Goal: Task Accomplishment & Management: Use online tool/utility

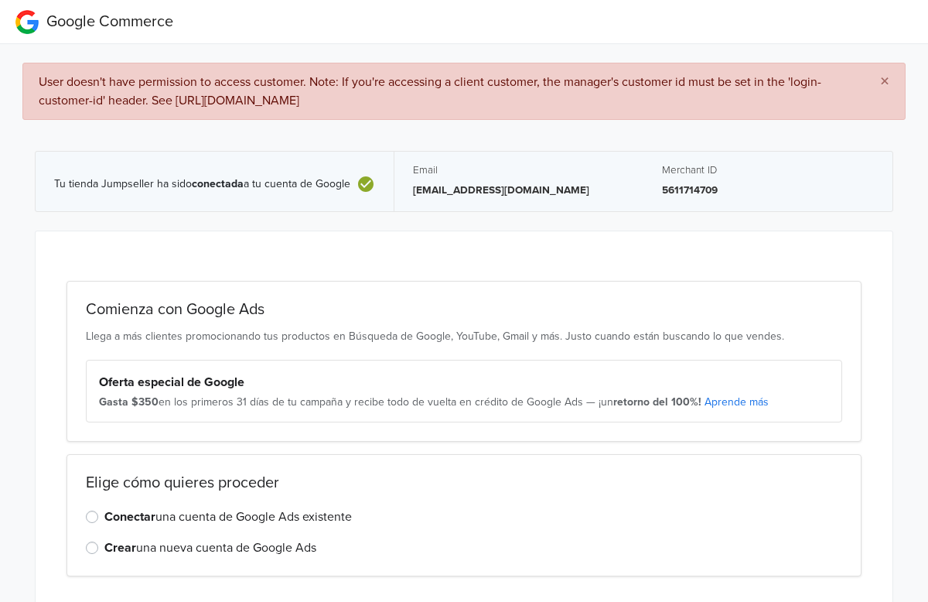
click at [509, 198] on p "[EMAIL_ADDRESS][DOMAIN_NAME]" at bounding box center [519, 190] width 212 height 15
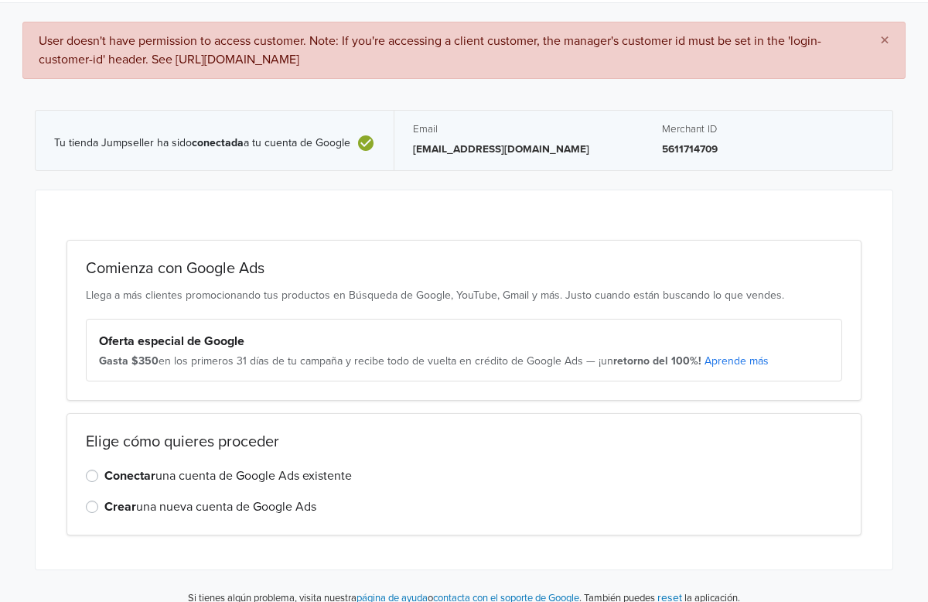
scroll to position [58, 0]
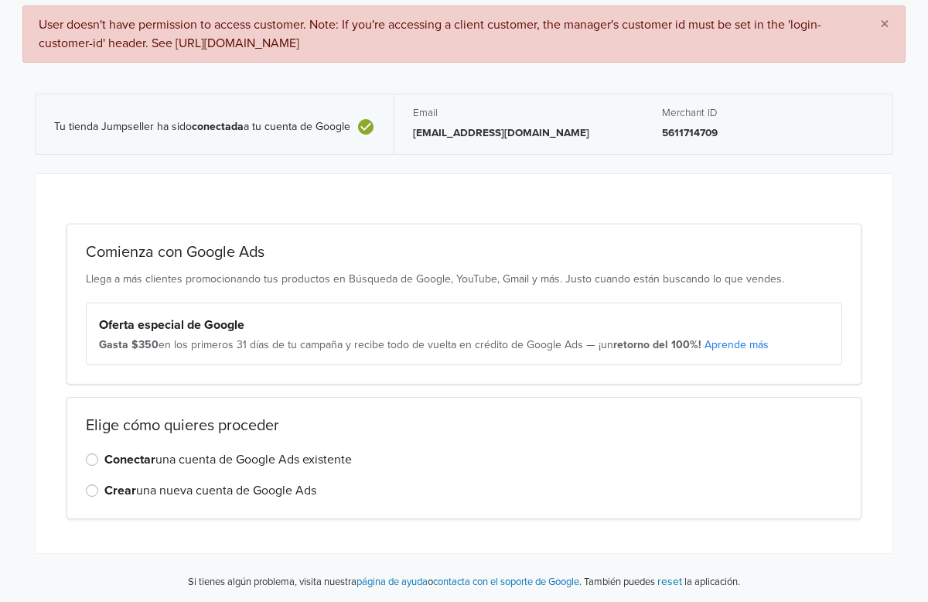
scroll to position [58, 0]
click at [95, 464] on div "Conectar una cuenta de Google Ads existente" at bounding box center [464, 458] width 756 height 19
click at [104, 461] on label "Conectar una cuenta de Google Ads existente" at bounding box center [228, 458] width 248 height 19
click at [0, 0] on input "Conectar una cuenta de Google Ads existente" at bounding box center [0, 0] width 0 height 0
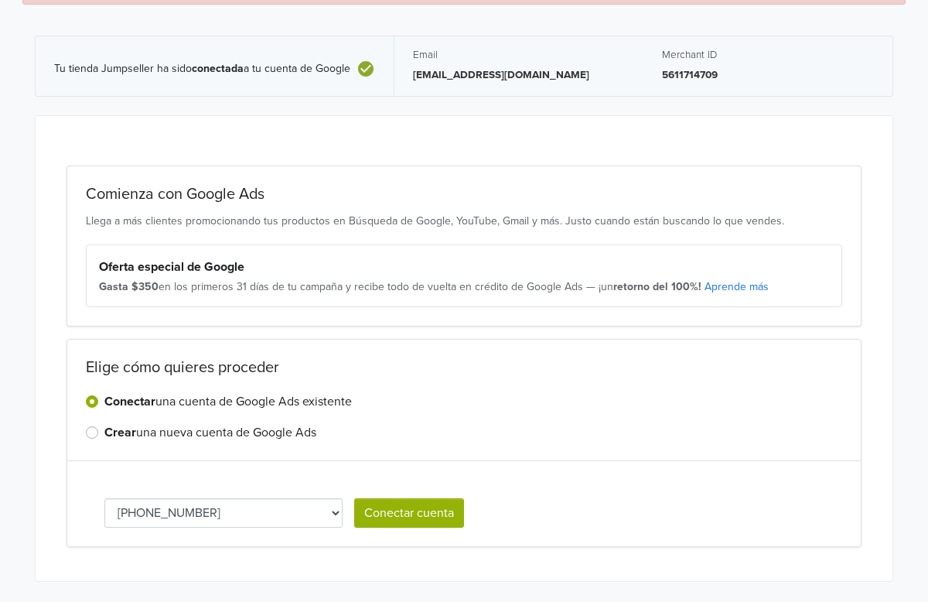
scroll to position [117, 0]
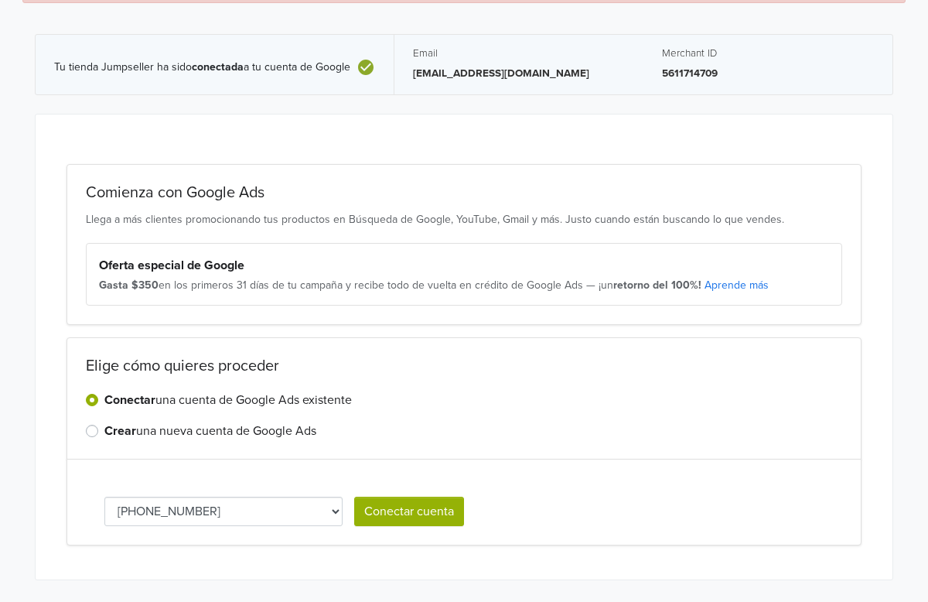
click at [336, 512] on select "239-459-2021 148-786-9509 554-075-9697" at bounding box center [223, 511] width 238 height 29
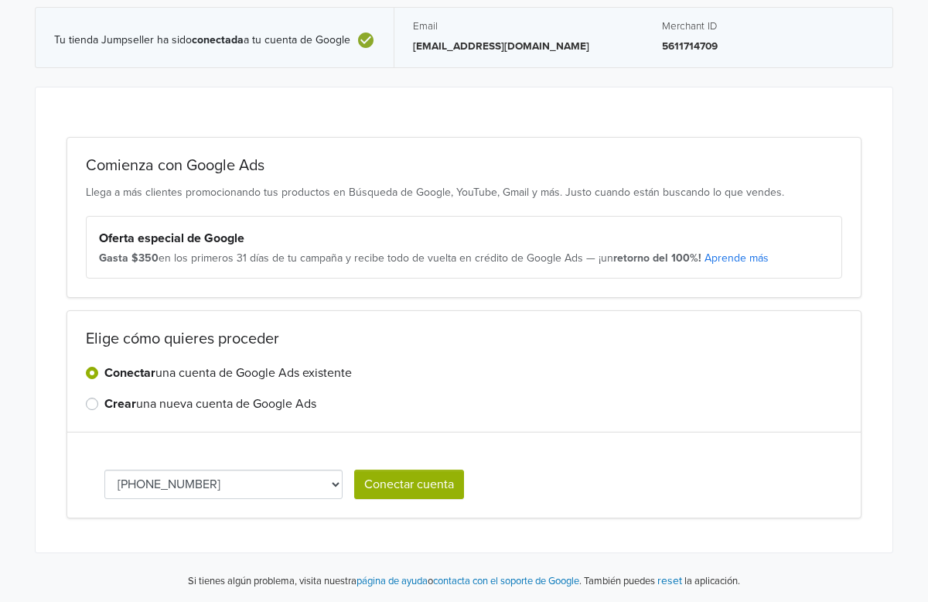
click at [317, 484] on select "239-459-2021 148-786-9509 554-075-9697" at bounding box center [223, 483] width 238 height 29
select select "1487869509"
click at [402, 483] on button "Conectar cuenta" at bounding box center [409, 483] width 110 height 29
select select "1487869509"
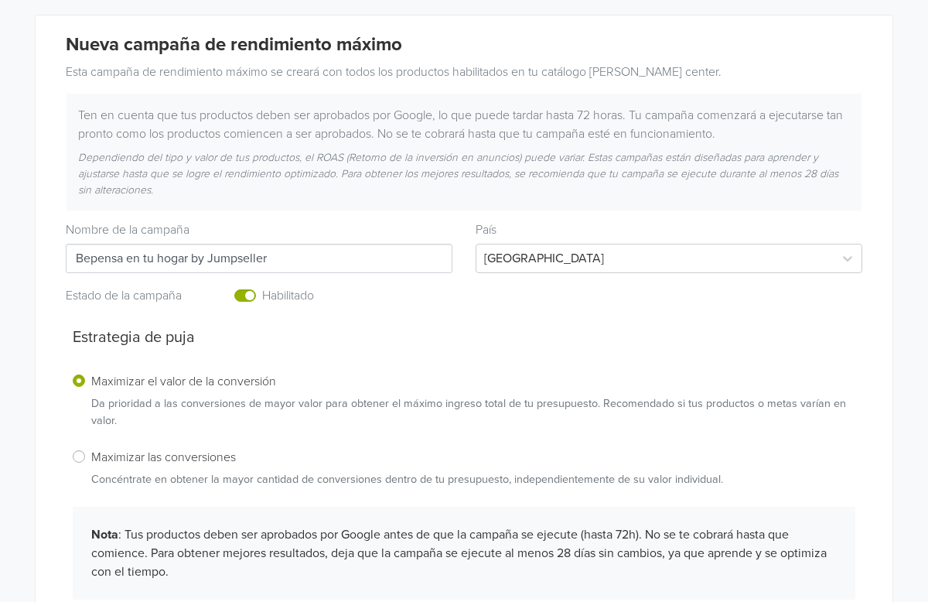
scroll to position [227, 0]
